Goal: Task Accomplishment & Management: Use online tool/utility

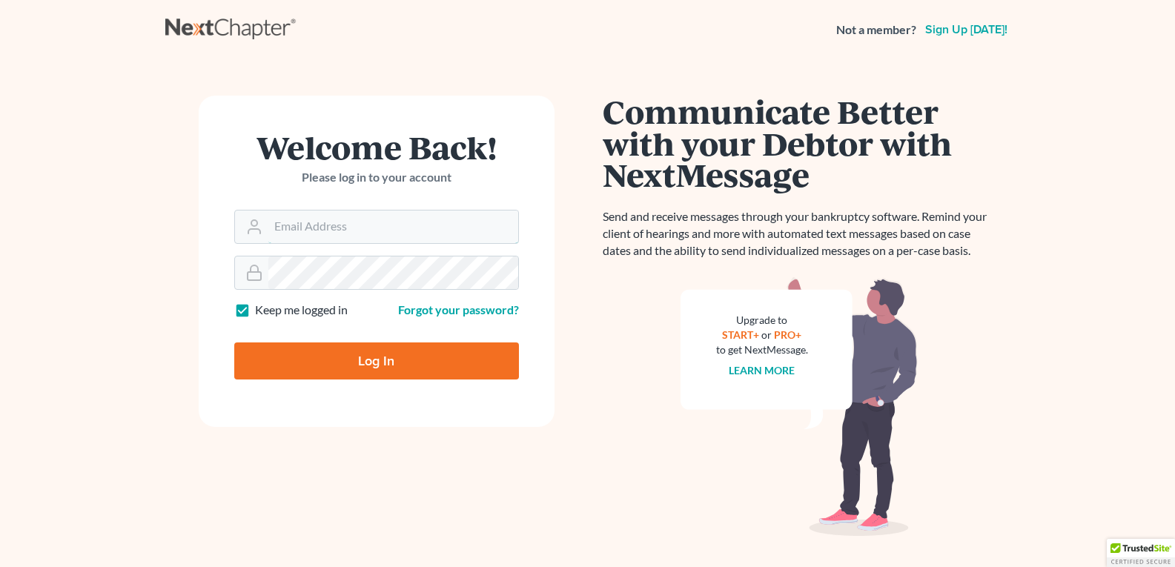
type input "[EMAIL_ADDRESS][DOMAIN_NAME]"
click at [348, 362] on input "Log In" at bounding box center [376, 360] width 285 height 37
type input "Thinking..."
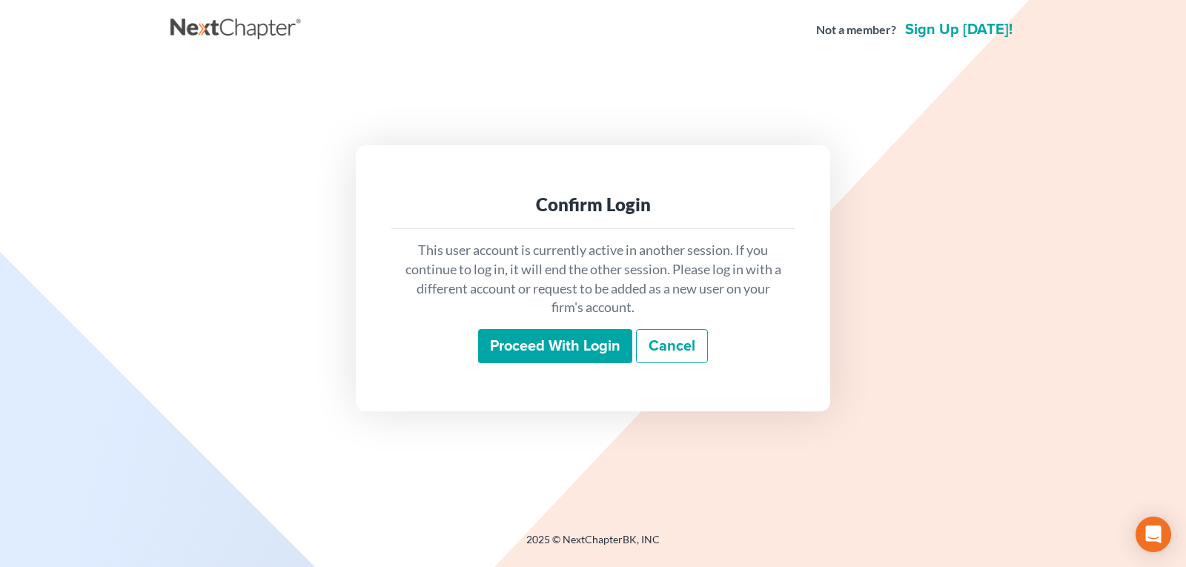
drag, startPoint x: 517, startPoint y: 344, endPoint x: 504, endPoint y: 352, distance: 15.6
click at [517, 344] on input "Proceed with login" at bounding box center [555, 346] width 154 height 34
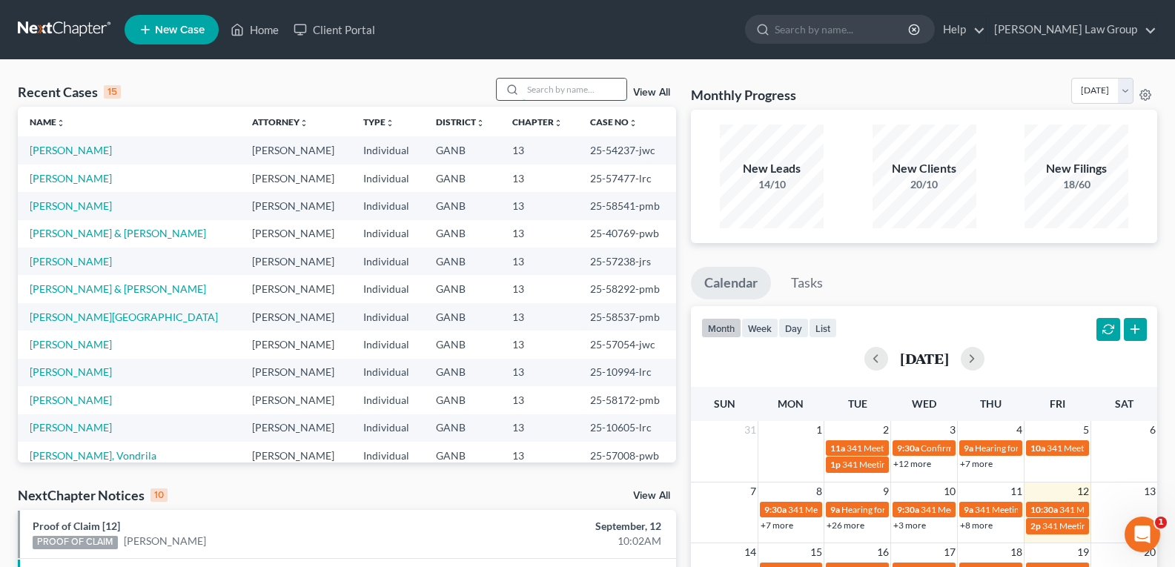
click at [554, 88] on input "search" at bounding box center [575, 89] width 104 height 21
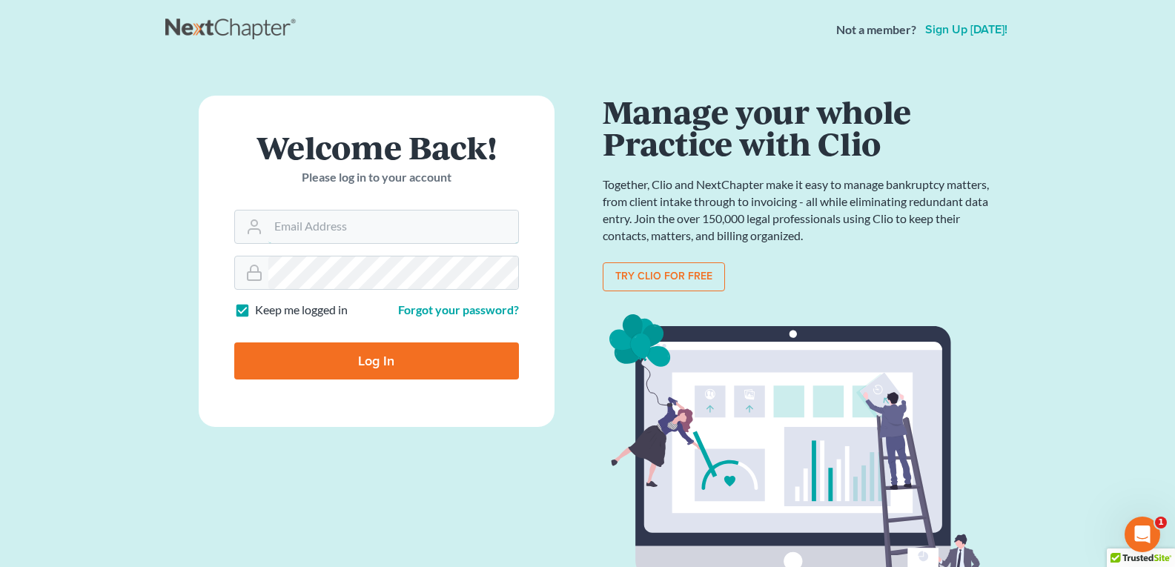
type input "legalstaff@saedilawgroup.com"
click at [319, 362] on input "Log In" at bounding box center [376, 360] width 285 height 37
type input "Thinking..."
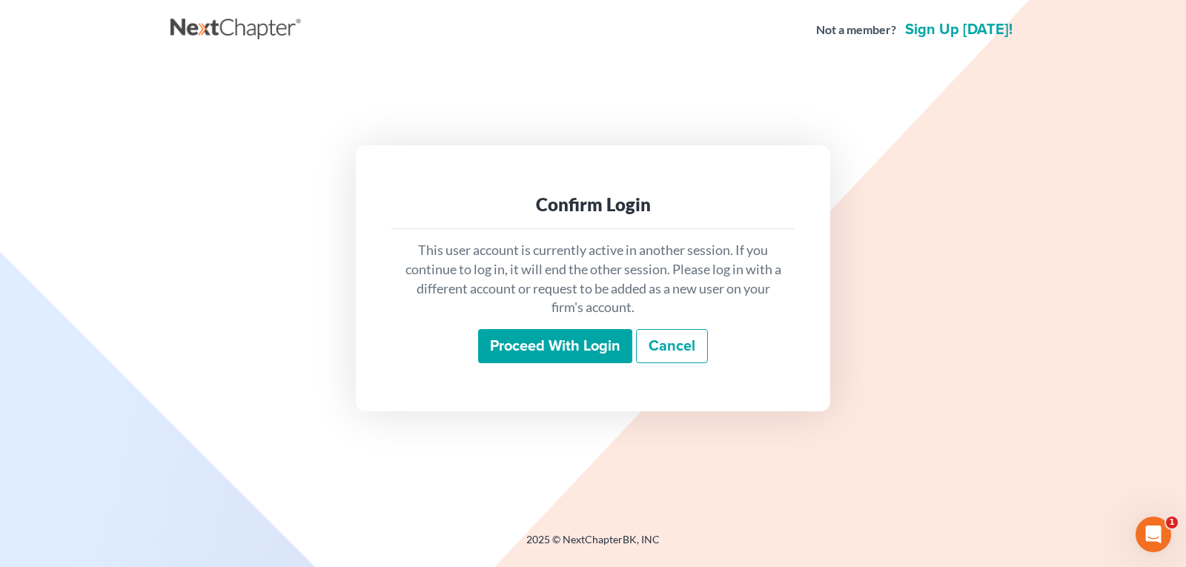
click at [553, 345] on input "Proceed with login" at bounding box center [555, 346] width 154 height 34
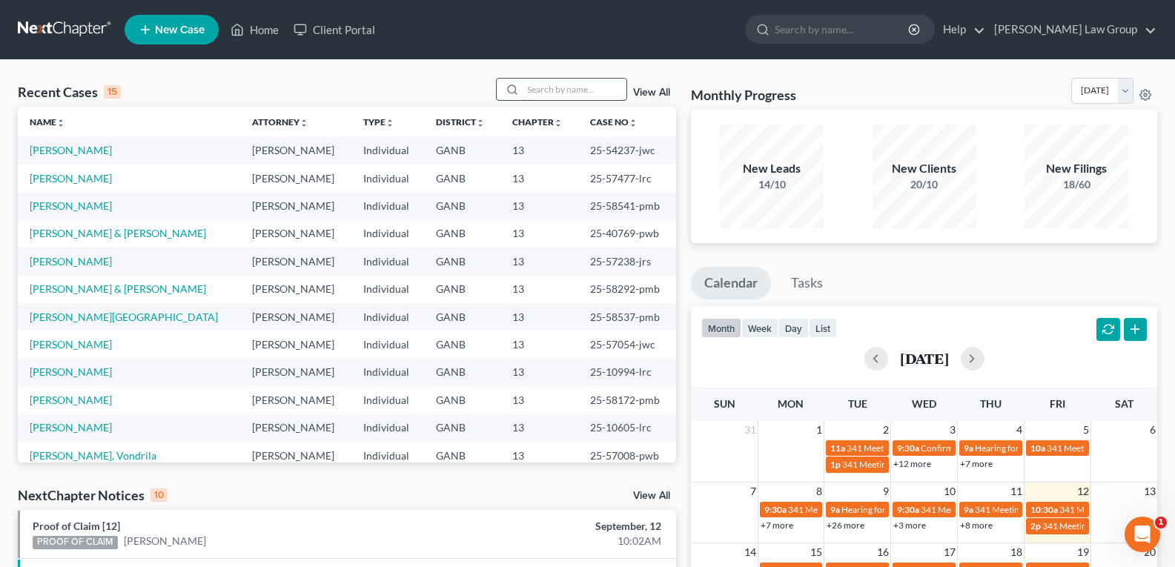
click at [572, 94] on input "search" at bounding box center [575, 89] width 104 height 21
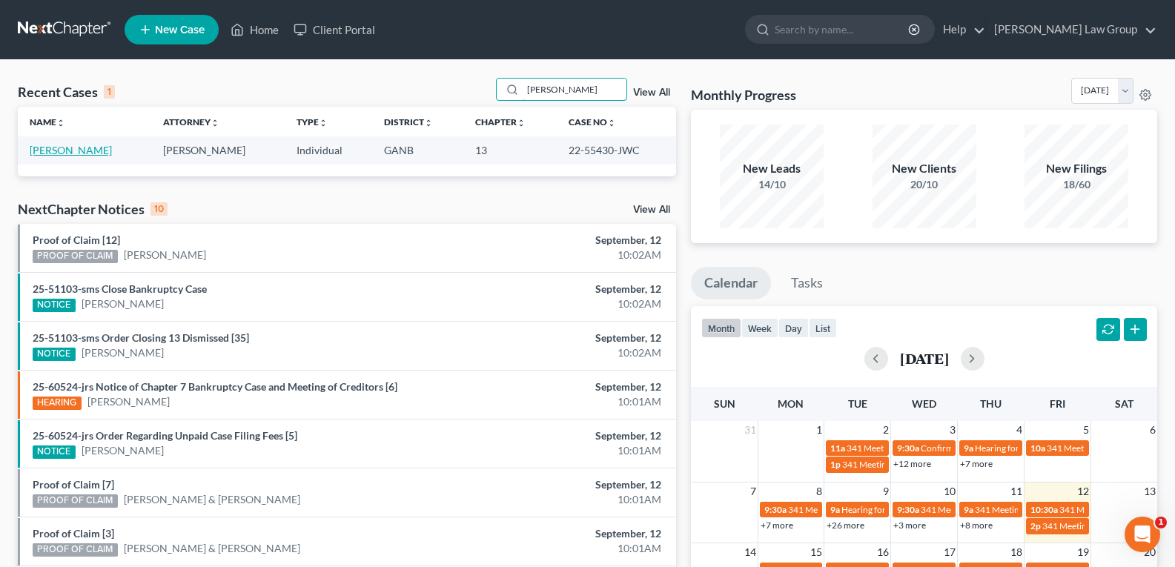
type input "Cardenas"
click at [52, 150] on link "Cardenas, Yamirca" at bounding box center [71, 150] width 82 height 13
select select "0"
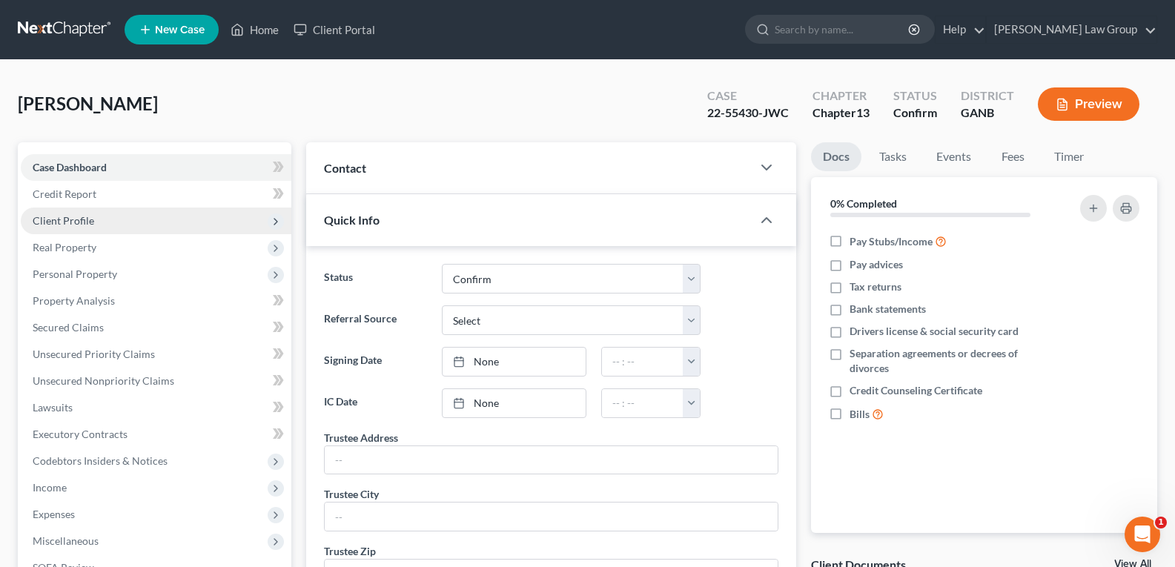
click at [66, 222] on span "Client Profile" at bounding box center [64, 220] width 62 height 13
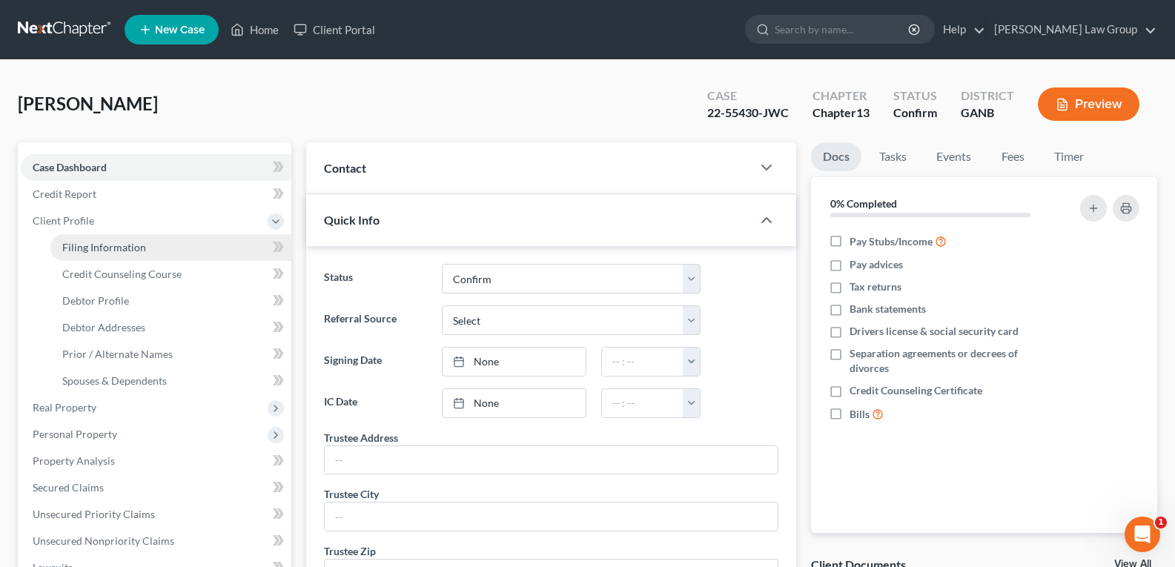
click at [88, 248] on span "Filing Information" at bounding box center [104, 247] width 84 height 13
select select "1"
select select "0"
select select "3"
select select "10"
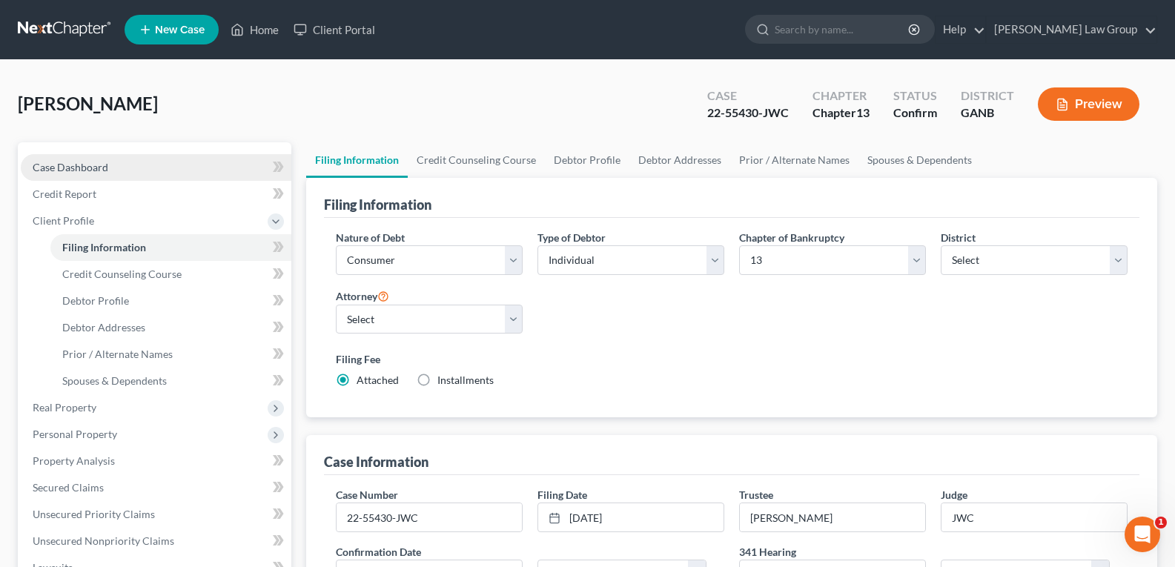
click at [88, 166] on span "Case Dashboard" at bounding box center [71, 167] width 76 height 13
select select "0"
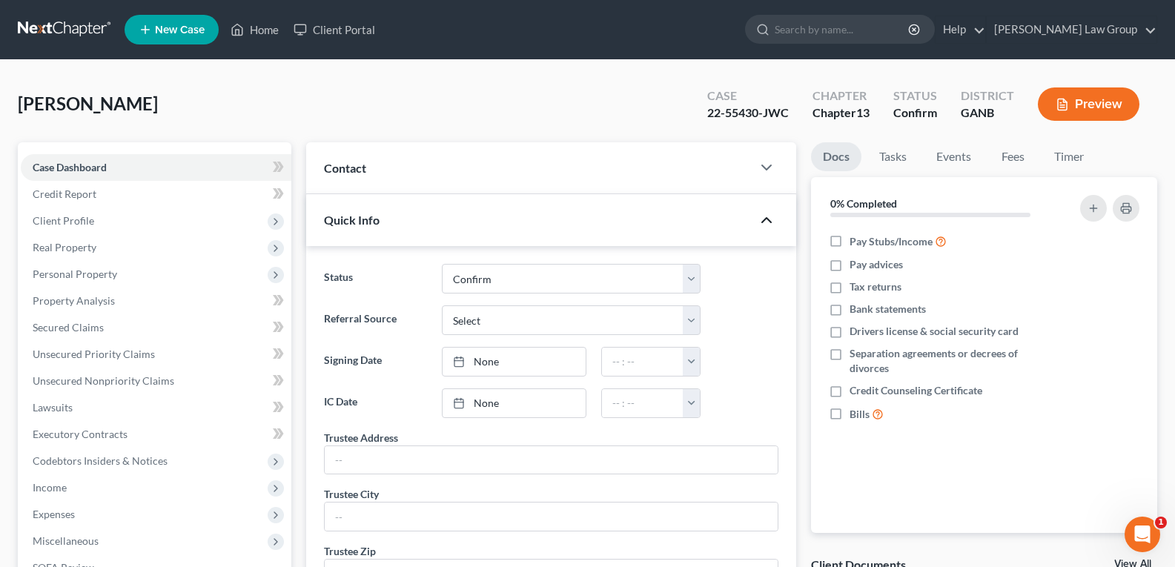
click at [768, 219] on polyline "button" at bounding box center [766, 220] width 9 height 4
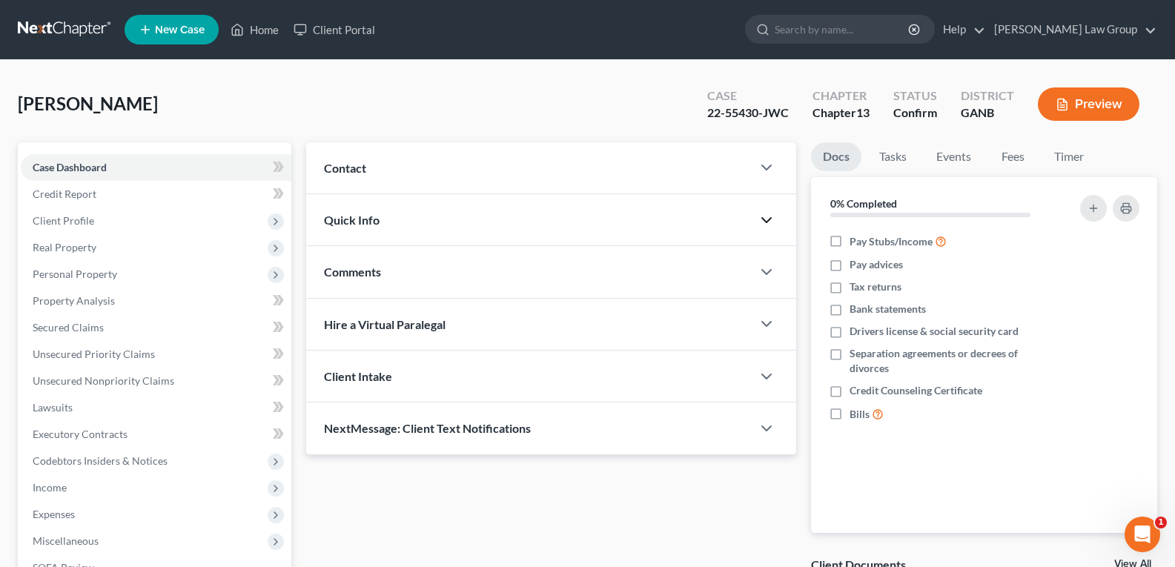
click at [768, 219] on icon "button" at bounding box center [767, 220] width 18 height 18
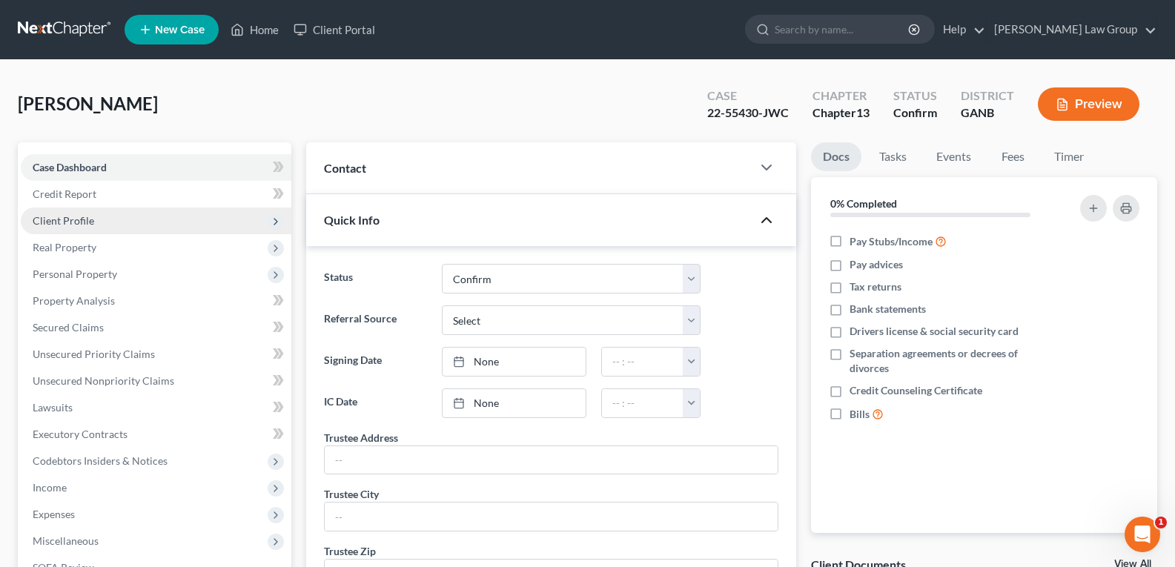
click at [73, 222] on span "Client Profile" at bounding box center [64, 220] width 62 height 13
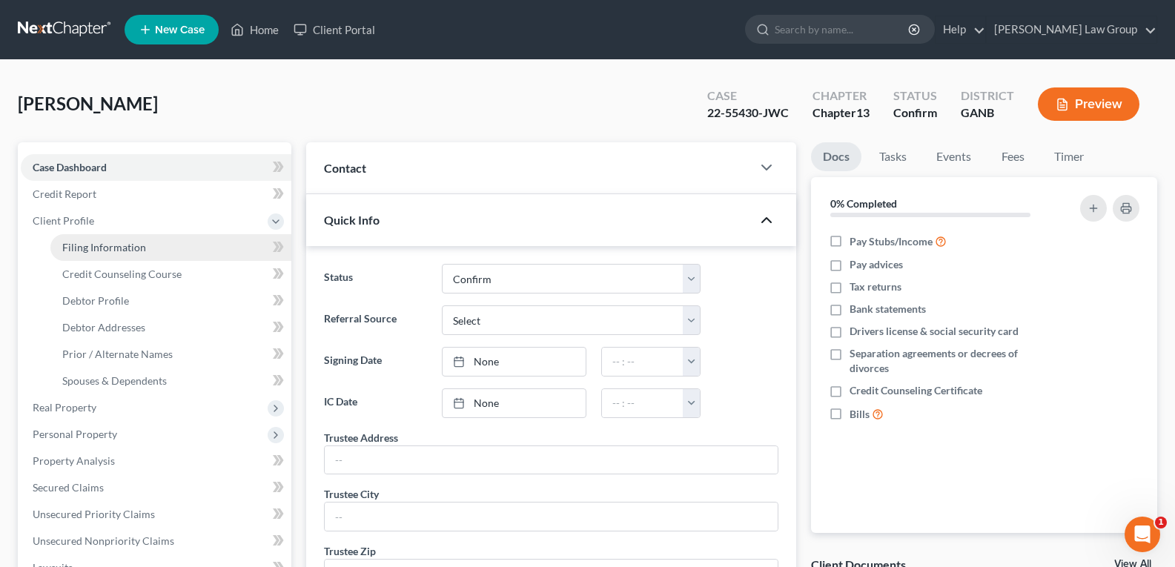
click at [91, 252] on span "Filing Information" at bounding box center [104, 247] width 84 height 13
select select "1"
select select "0"
select select "3"
select select "19"
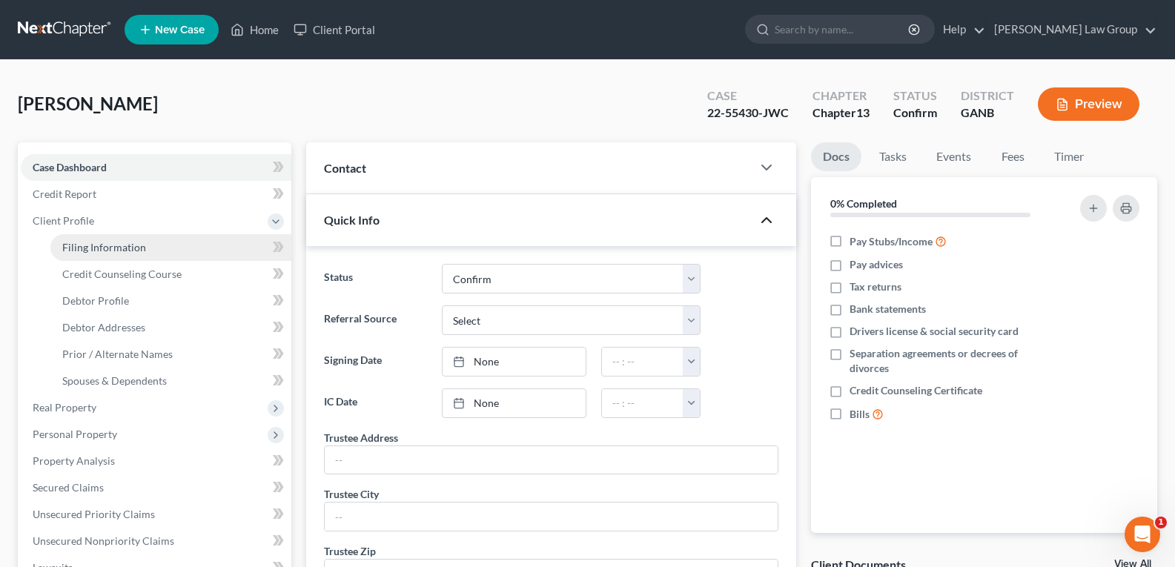
select select "0"
select select "10"
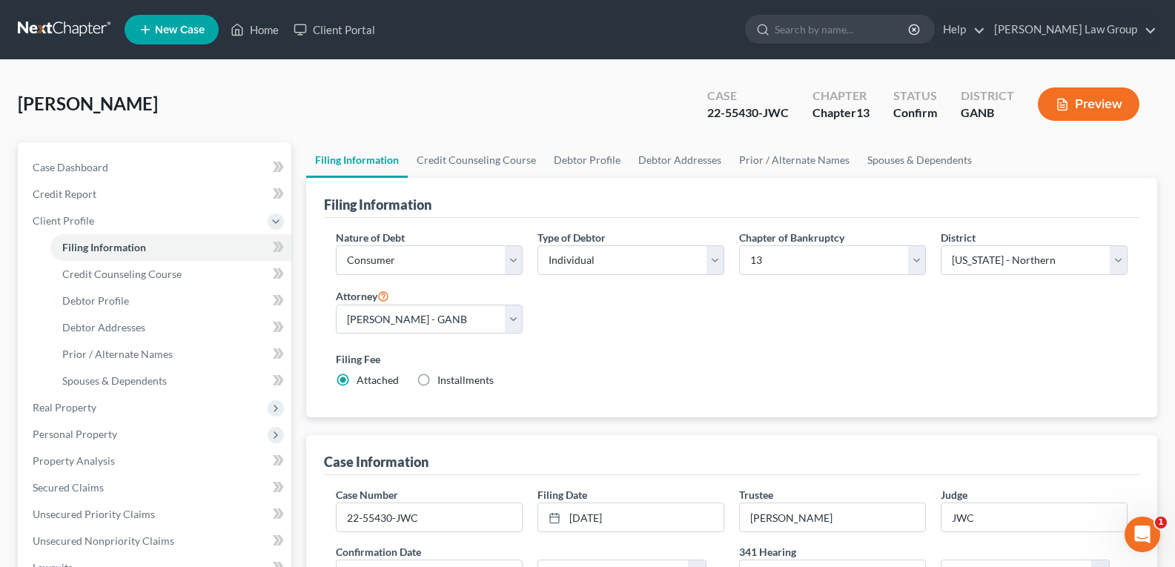
scroll to position [74, 0]
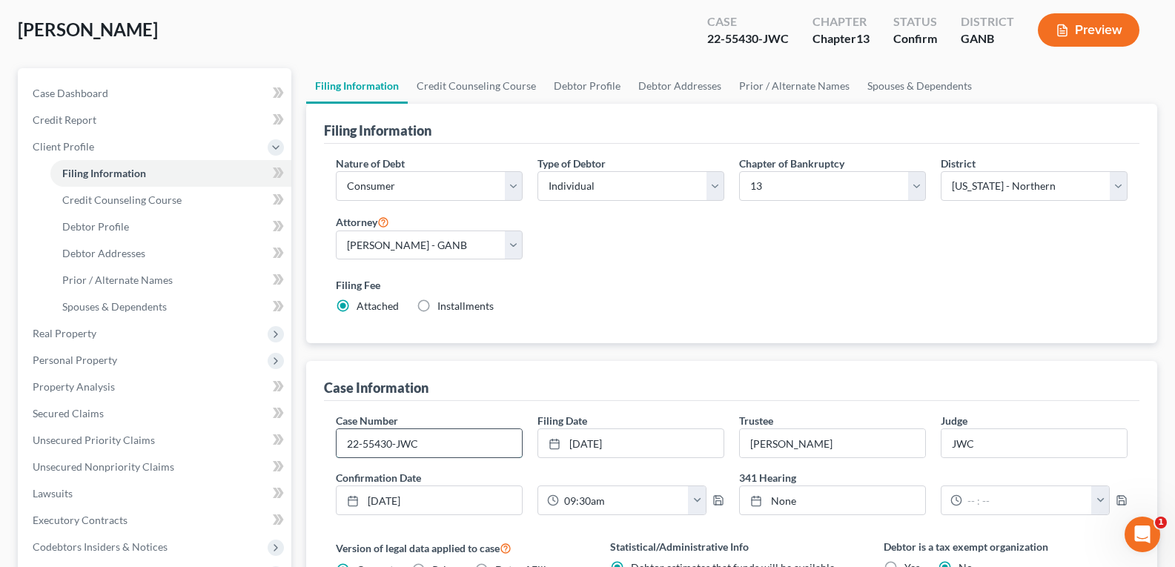
click at [471, 442] on input "22-55430-JWC" at bounding box center [429, 443] width 185 height 28
type input "22-55430-jwc"
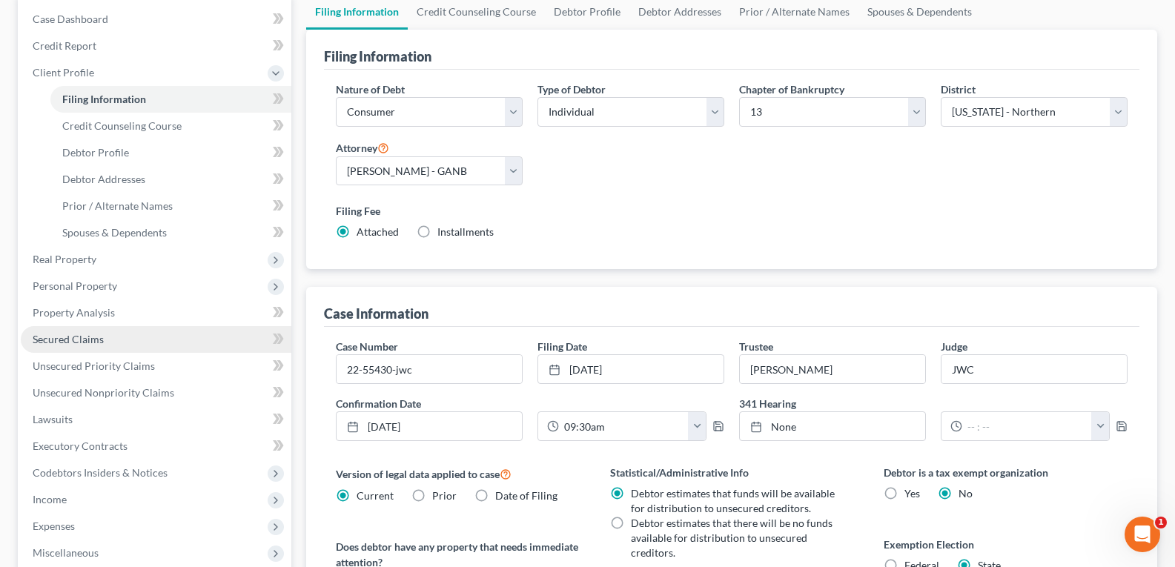
click at [113, 339] on link "Secured Claims" at bounding box center [156, 339] width 271 height 27
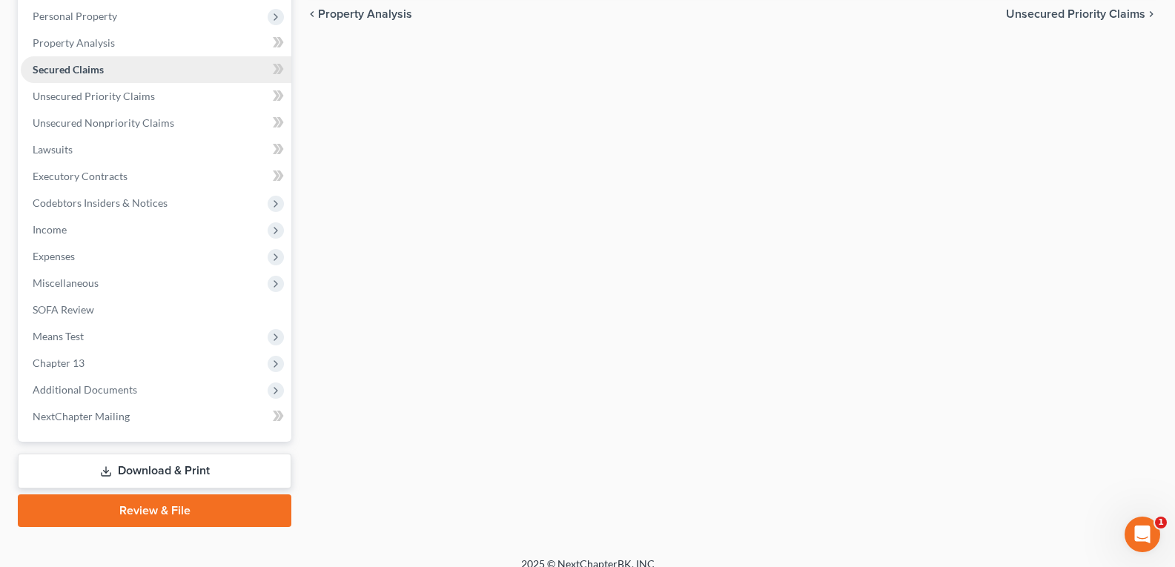
scroll to position [274, 0]
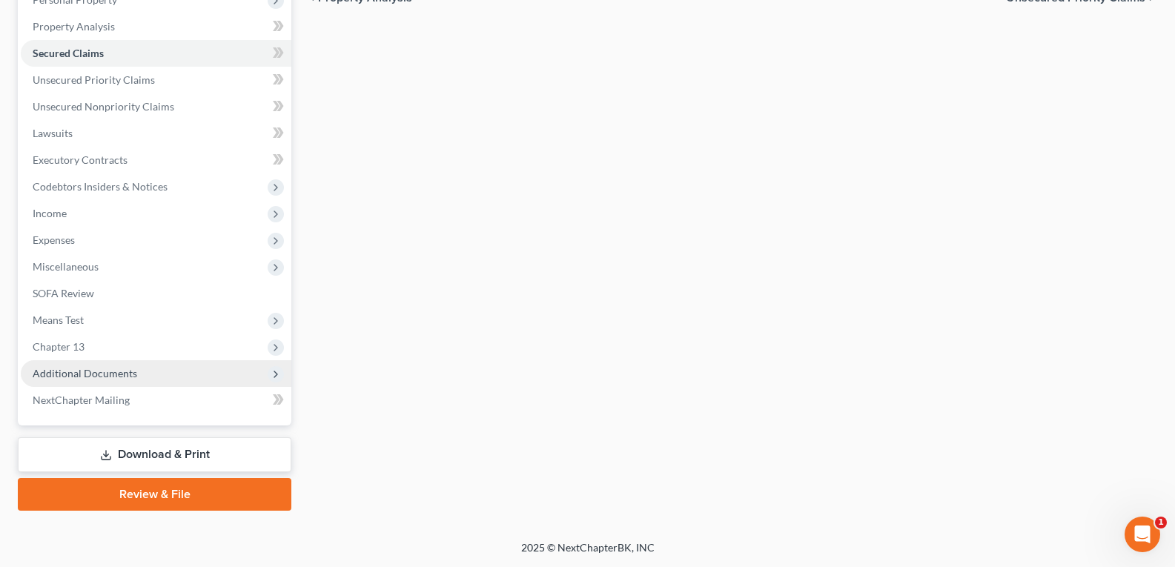
click at [82, 379] on span "Additional Documents" at bounding box center [85, 373] width 105 height 13
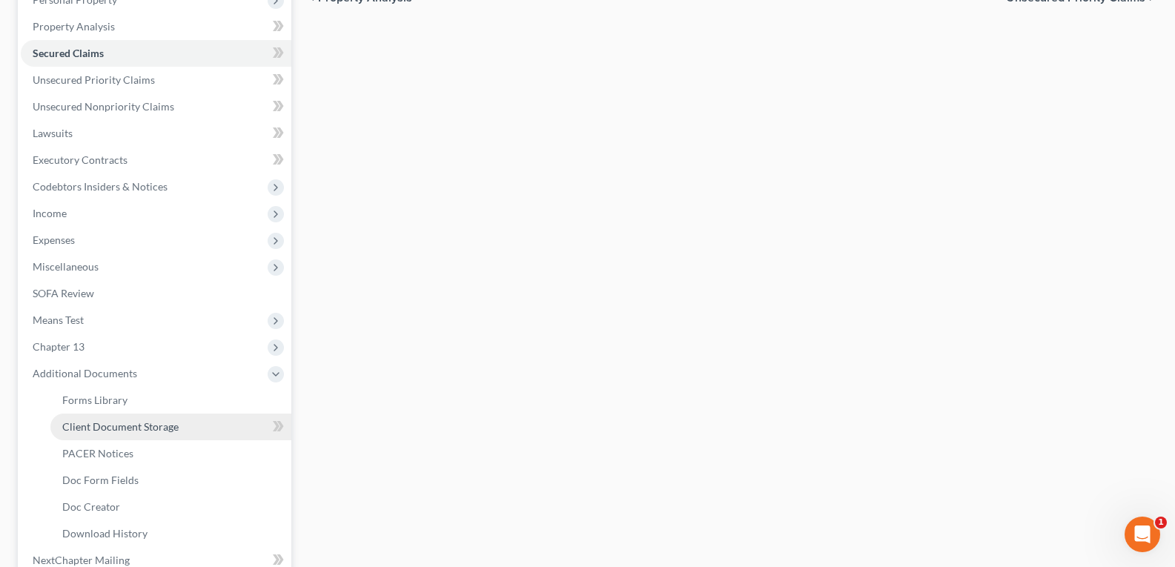
click at [85, 425] on span "Client Document Storage" at bounding box center [120, 426] width 116 height 13
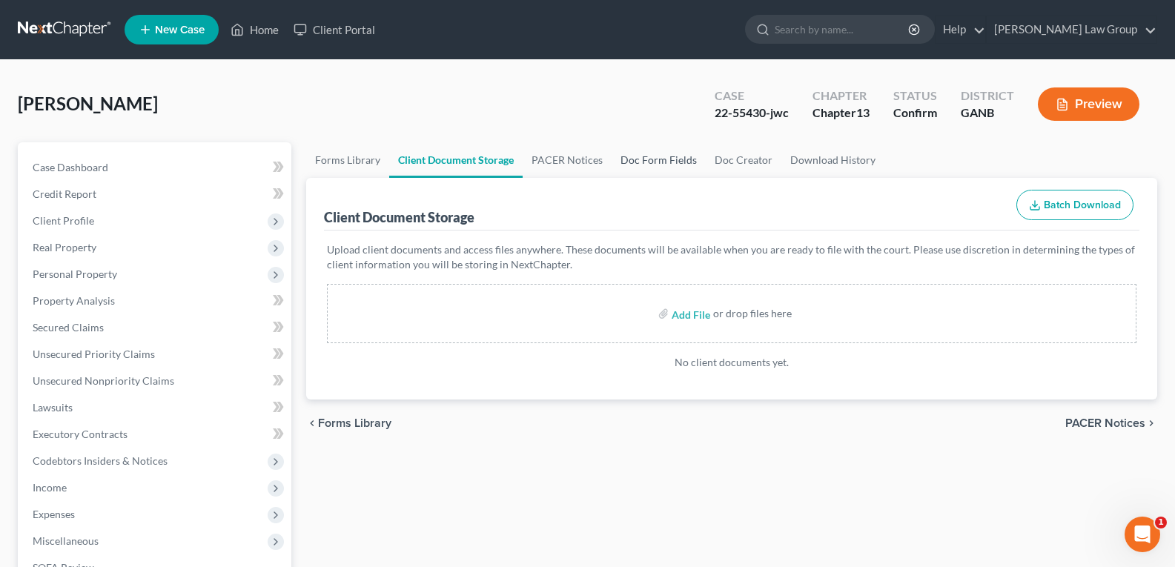
click at [668, 160] on link "Doc Form Fields" at bounding box center [659, 160] width 94 height 36
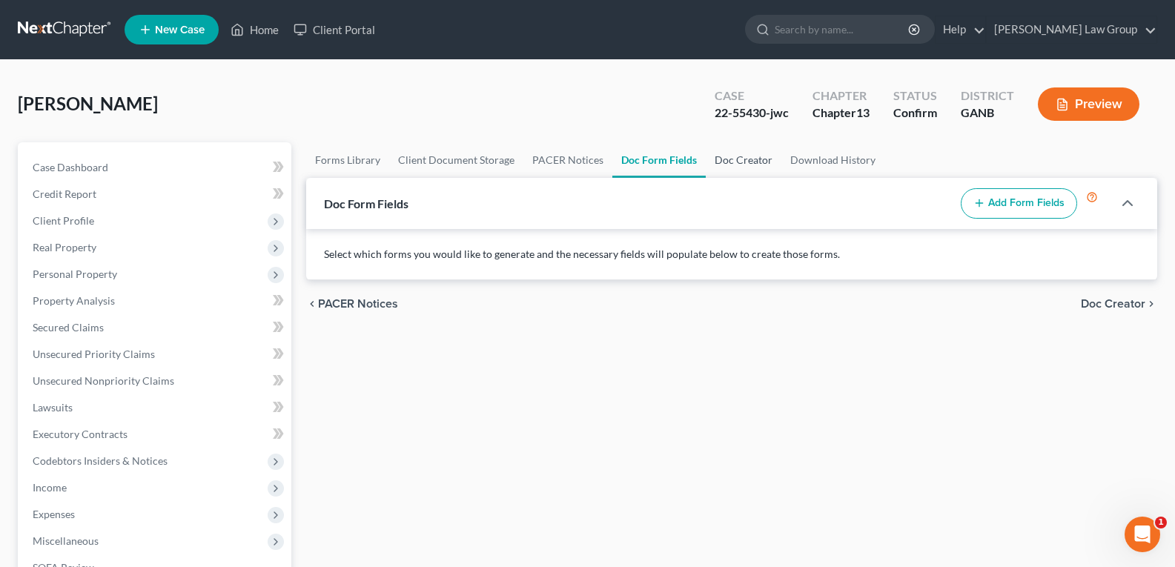
click at [737, 159] on link "Doc Creator" at bounding box center [744, 160] width 76 height 36
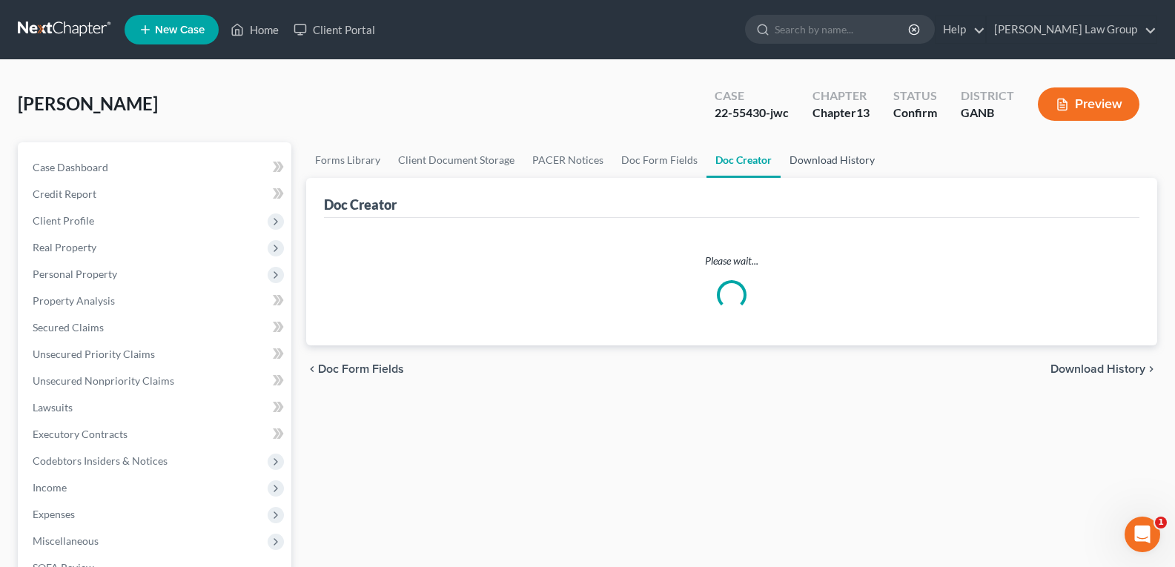
click at [822, 159] on link "Download History" at bounding box center [832, 160] width 103 height 36
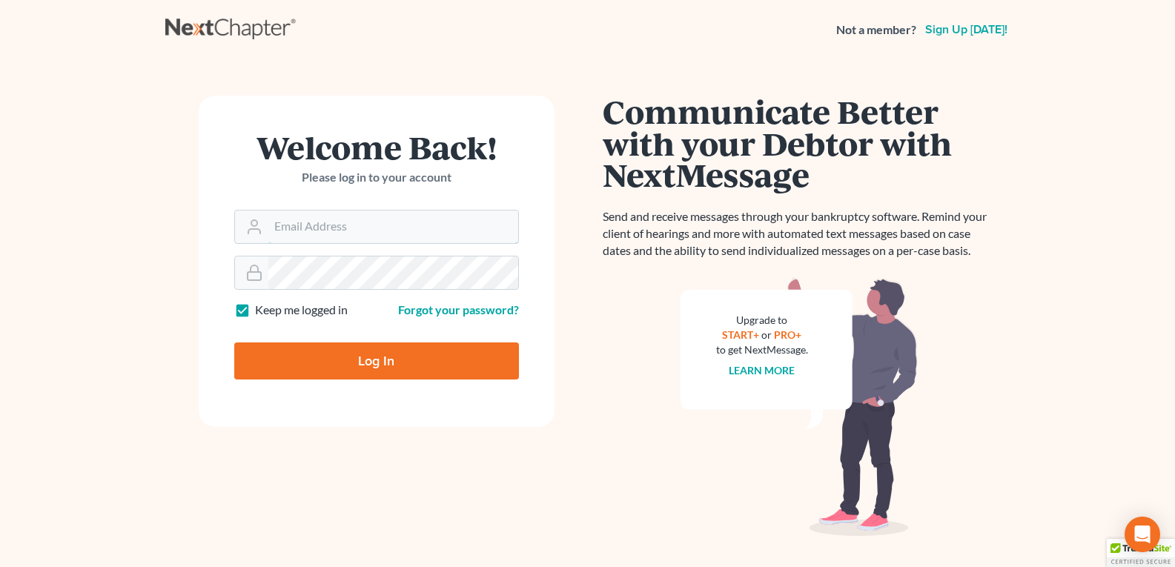
type input "legalstaff@saedilawgroup.com"
click at [416, 368] on input "Log In" at bounding box center [376, 360] width 285 height 37
type input "Thinking..."
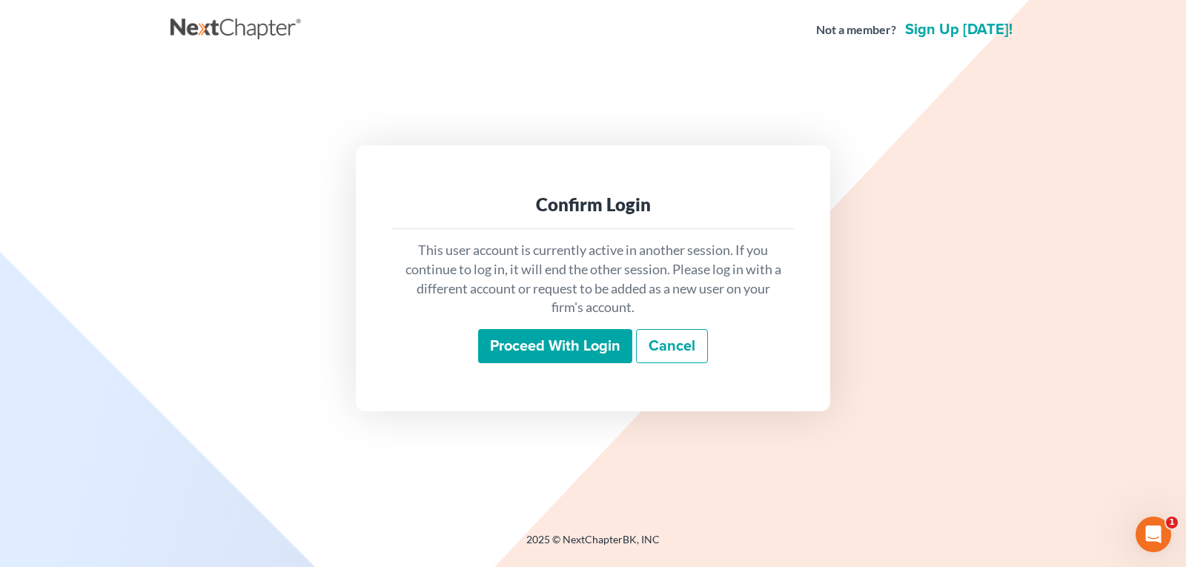
click at [559, 346] on input "Proceed with login" at bounding box center [555, 346] width 154 height 34
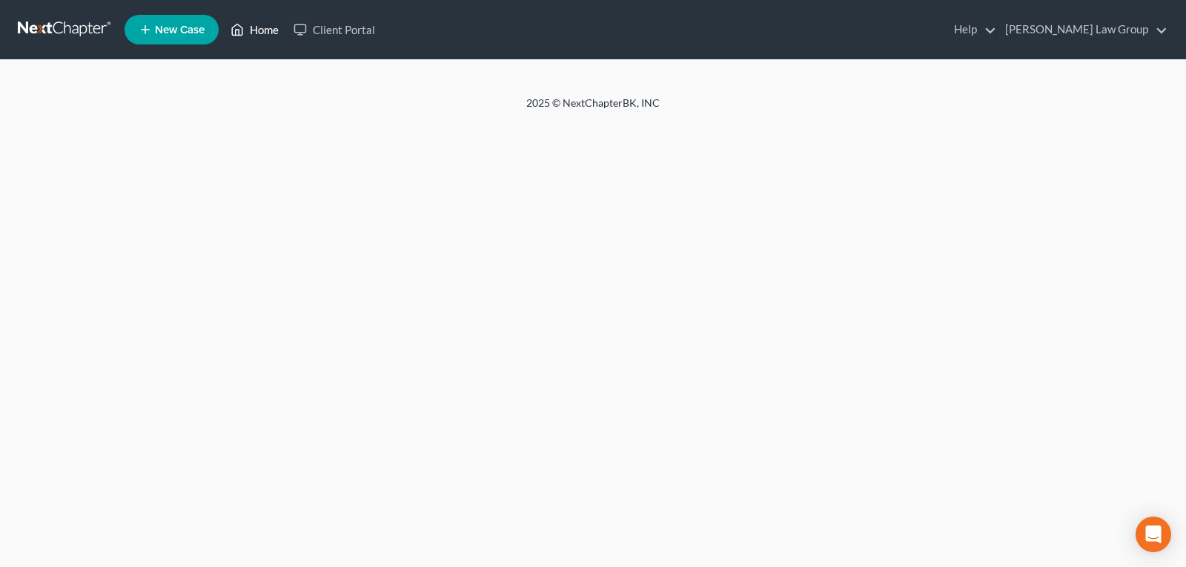
click at [261, 30] on link "Home" at bounding box center [254, 29] width 63 height 27
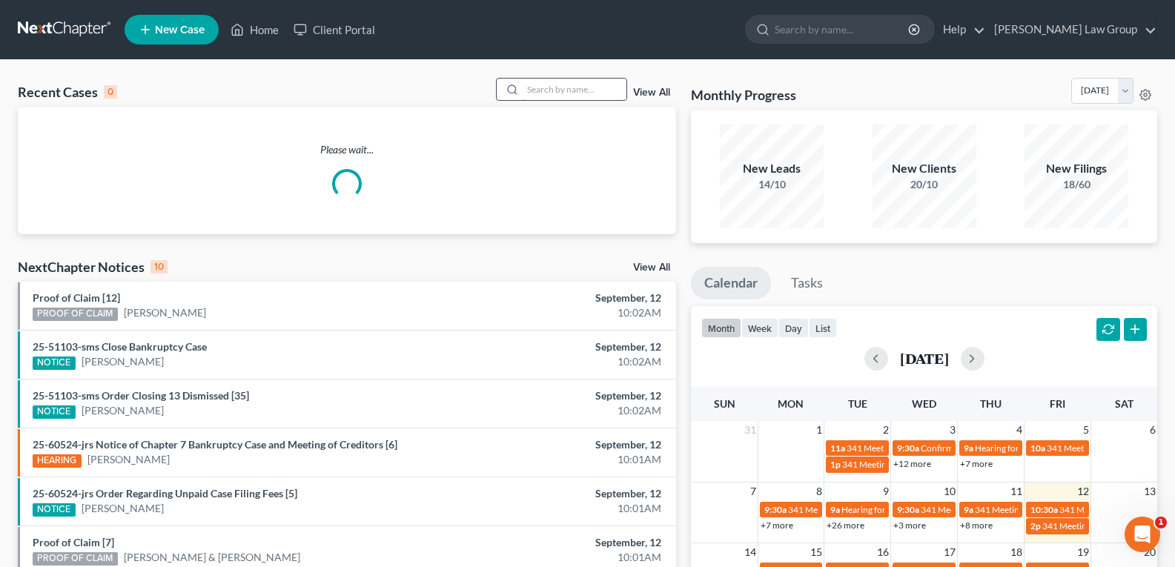
click at [536, 90] on input "search" at bounding box center [575, 89] width 104 height 21
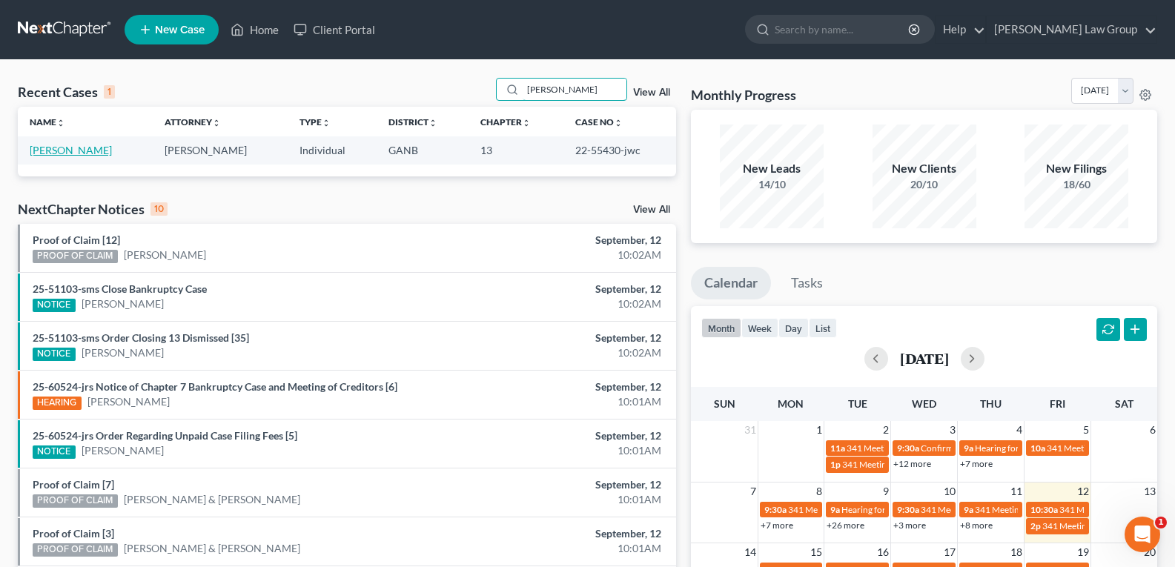
type input "[PERSON_NAME]"
click at [62, 154] on link "[PERSON_NAME]" at bounding box center [71, 150] width 82 height 13
select select "0"
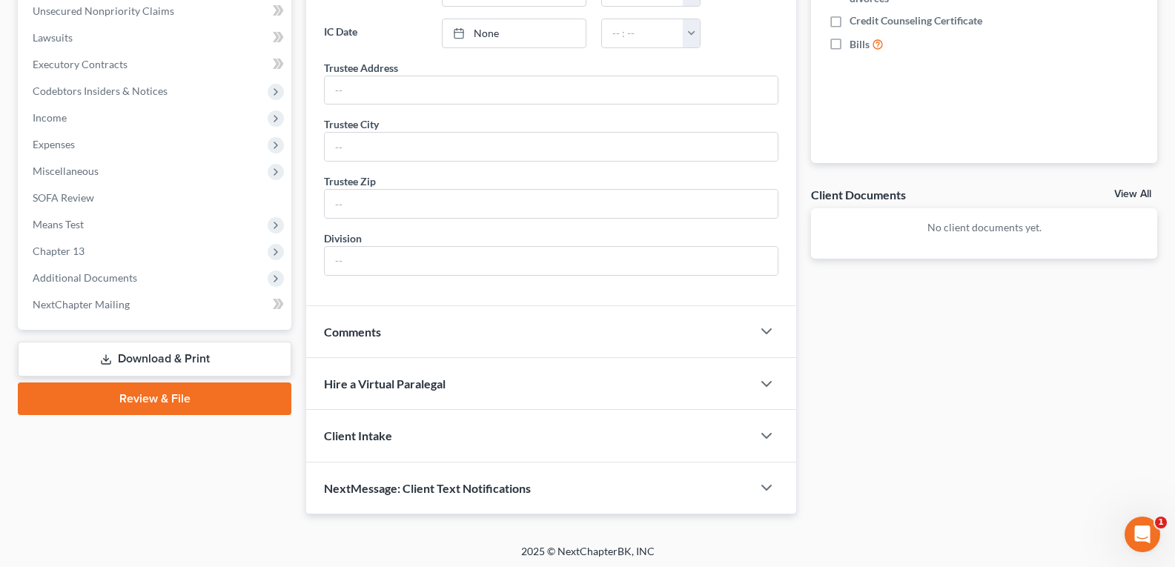
scroll to position [371, 0]
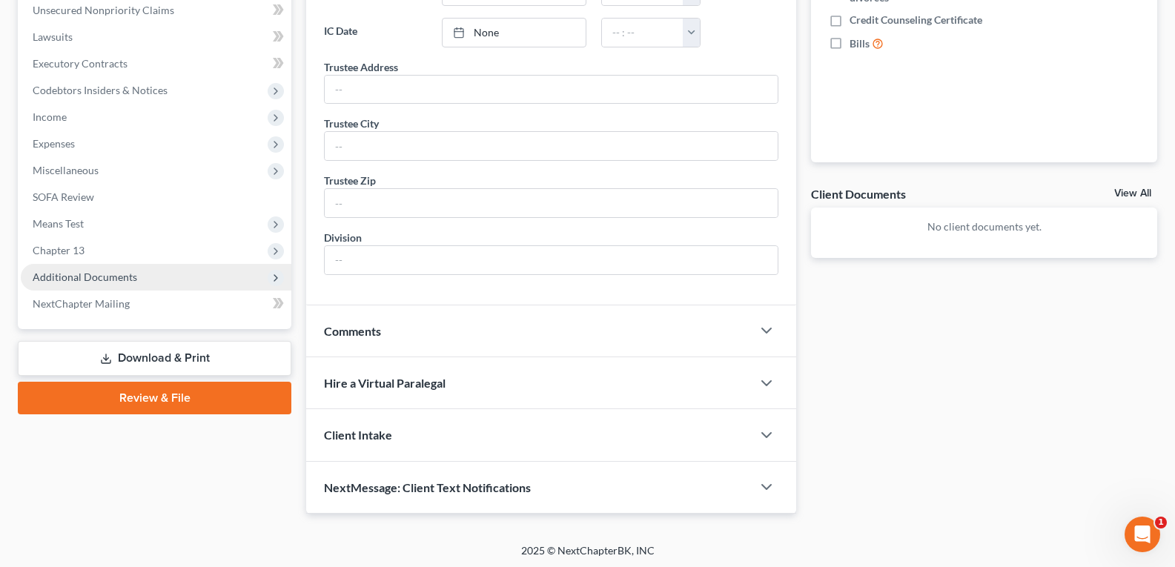
click at [85, 277] on span "Additional Documents" at bounding box center [85, 277] width 105 height 13
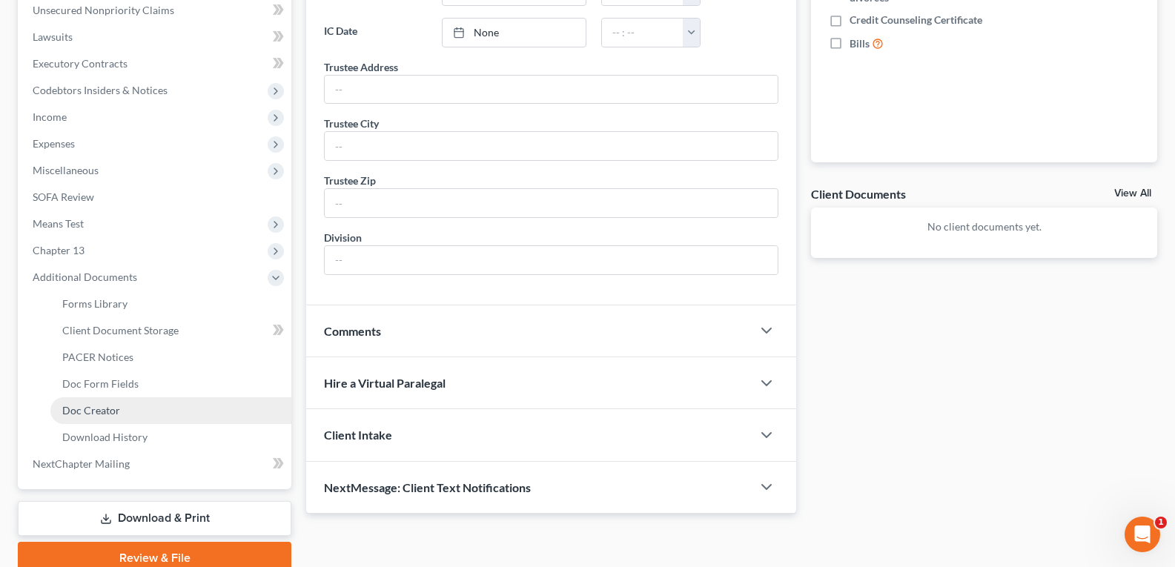
click at [121, 415] on link "Doc Creator" at bounding box center [170, 410] width 241 height 27
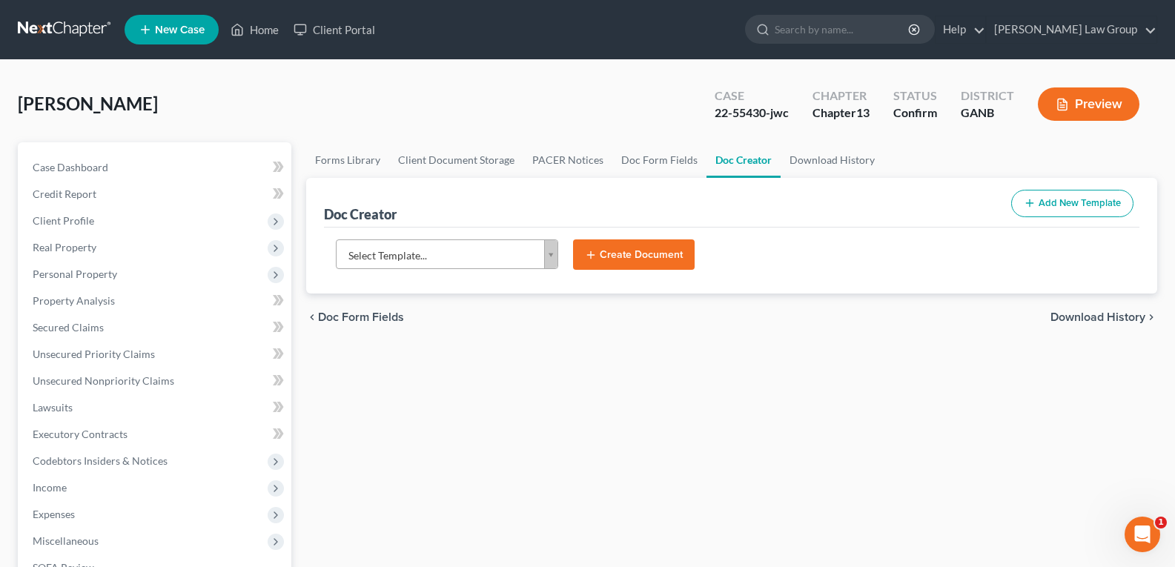
click at [550, 253] on body "Home New Case Client Portal [PERSON_NAME] Law Group [EMAIL_ADDRESS][DOMAIN_NAME…" at bounding box center [587, 500] width 1175 height 1001
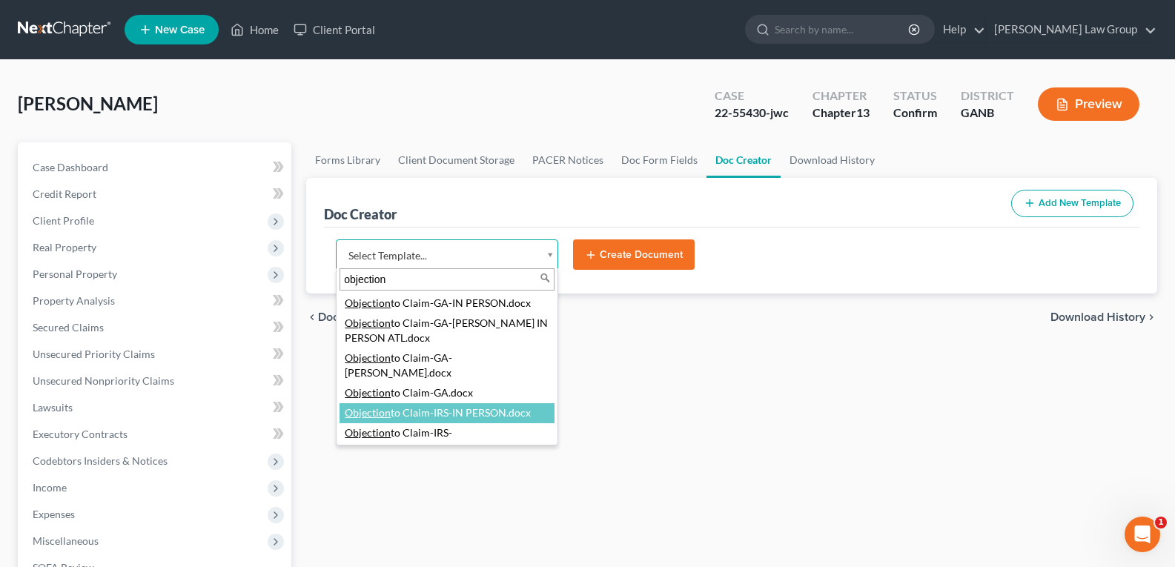
type input "objection"
select select "116617"
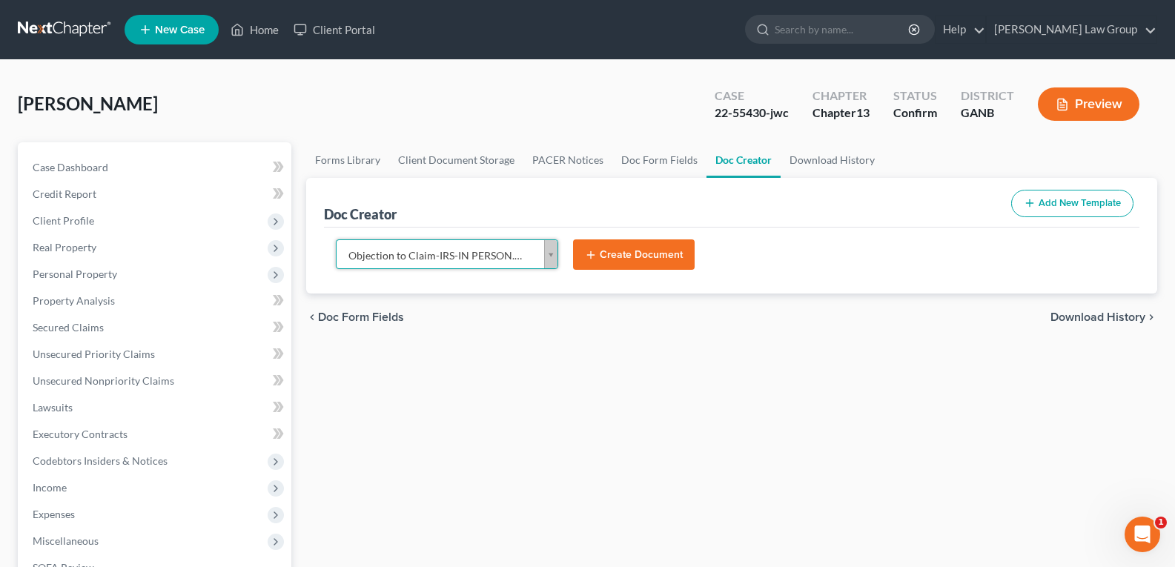
click at [603, 257] on button "Create Document" at bounding box center [634, 254] width 122 height 31
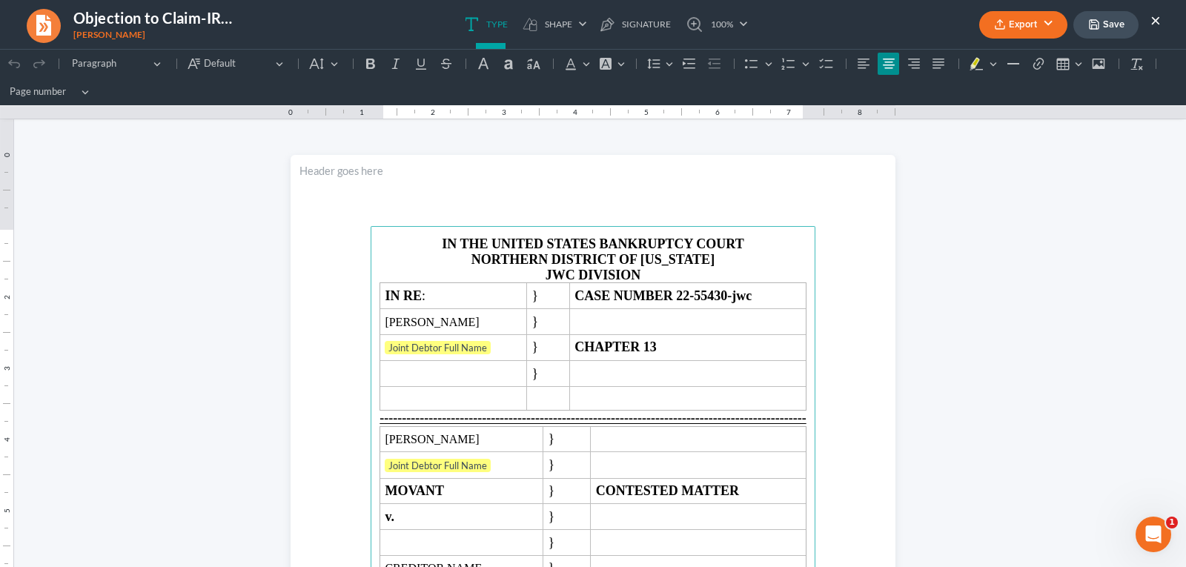
click at [1020, 23] on button "Export" at bounding box center [1023, 24] width 88 height 27
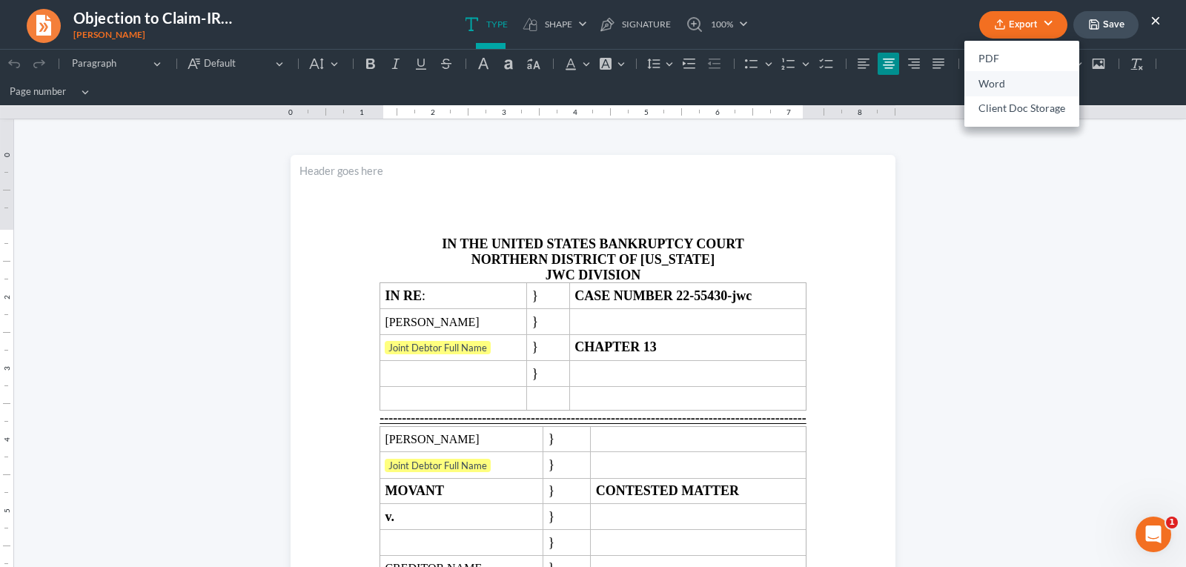
click at [996, 85] on link "Word" at bounding box center [1021, 83] width 115 height 25
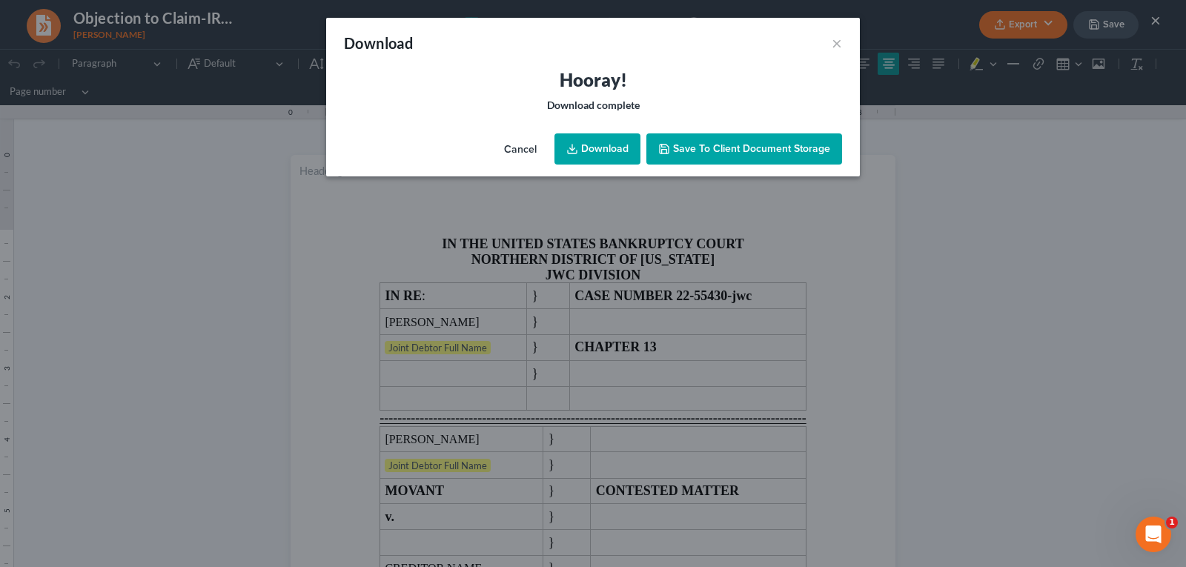
click at [568, 144] on icon at bounding box center [572, 149] width 12 height 12
drag, startPoint x: 840, startPoint y: 45, endPoint x: 865, endPoint y: 42, distance: 25.4
click at [840, 45] on button "×" at bounding box center [837, 43] width 10 height 18
